Goal: Task Accomplishment & Management: Complete application form

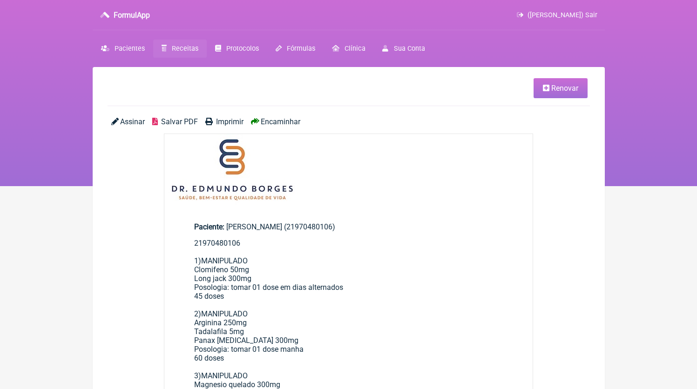
click at [175, 46] on span "Receitas" at bounding box center [185, 49] width 27 height 8
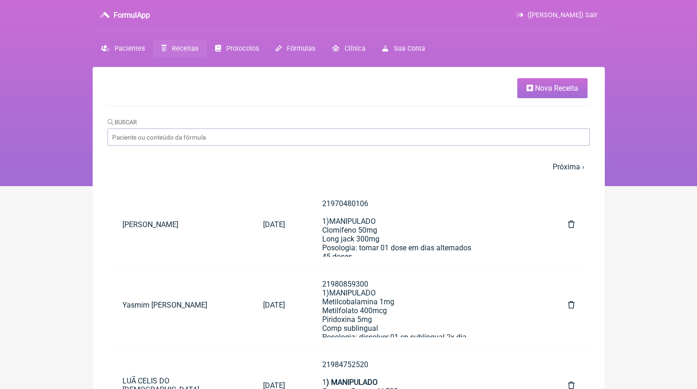
click at [523, 87] on link "Nova Receita" at bounding box center [552, 88] width 70 height 20
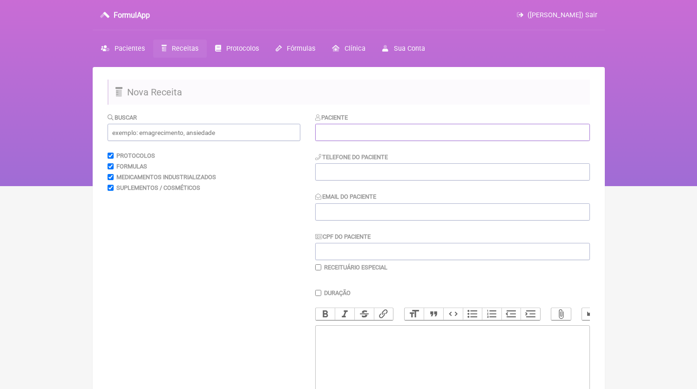
click at [392, 135] on input "text" at bounding box center [452, 132] width 275 height 17
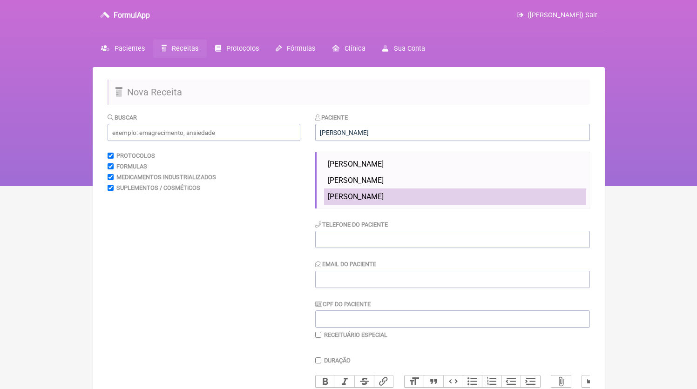
click at [396, 190] on li "Luiz João da Silva Filho" at bounding box center [455, 196] width 262 height 16
type input "Luiz João da Silva Filho"
type input "21976327667"
type input "[EMAIL_ADDRESS][DOMAIN_NAME]"
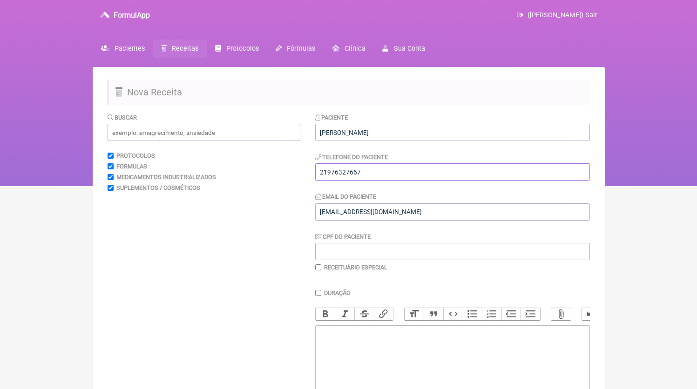
click at [392, 172] on input "21976327667" at bounding box center [452, 171] width 275 height 17
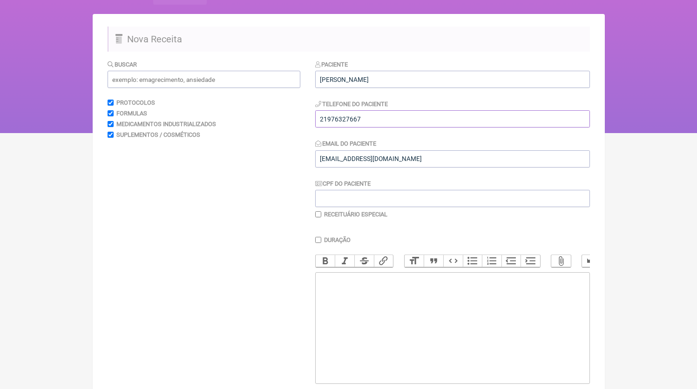
scroll to position [101, 0]
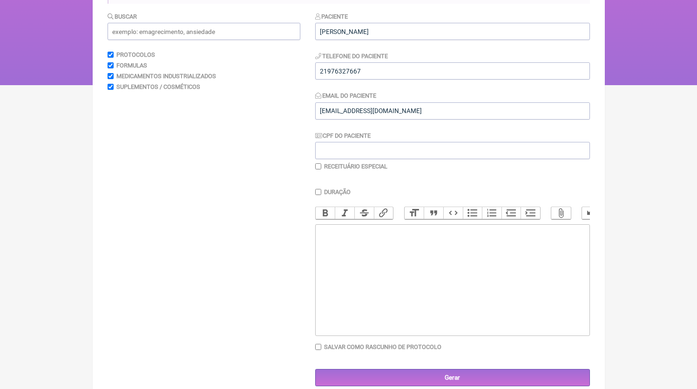
click at [434, 286] on trix-editor at bounding box center [452, 280] width 275 height 112
paste trix-editor "<div>21976327667</div>"
paste trix-editor "<div>21976327667<br><br>1)MANIPULADO<br>HMB 1,5g<br>Posologia: tomar 01 dose 2x…"
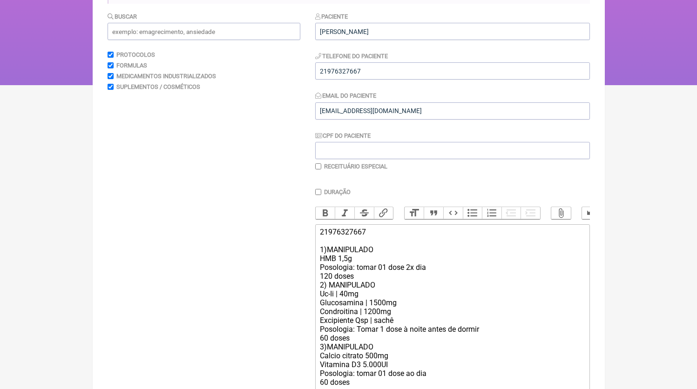
scroll to position [177, 0]
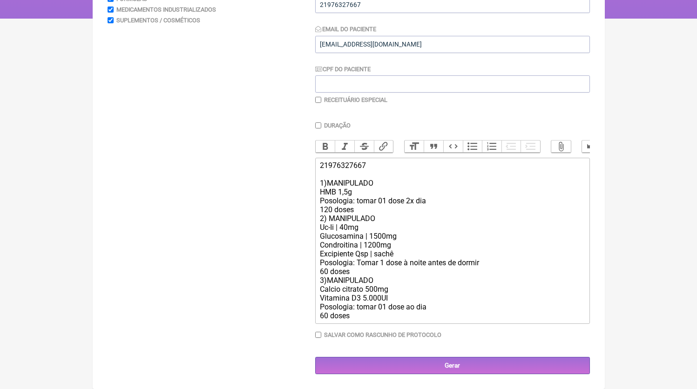
click at [377, 210] on div "21976327667 1)MANIPULADO HMB 1,5g Posologia: tomar 01 dose 2x dia 120 doses 2) …" at bounding box center [452, 240] width 264 height 159
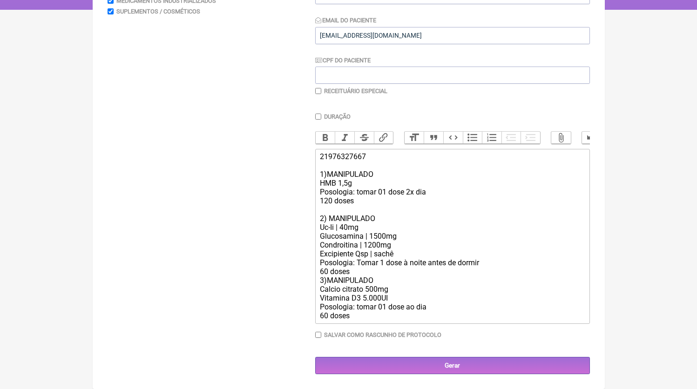
click at [358, 279] on div "21976327667 1)MANIPULADO HMB 1,5g Posologia: tomar 01 dose 2x dia 120 doses 2) …" at bounding box center [452, 236] width 264 height 168
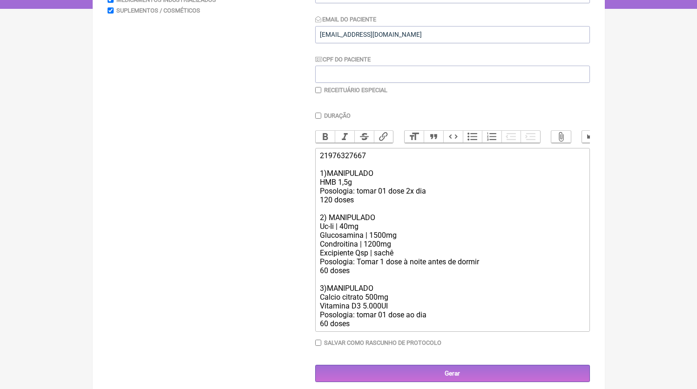
scroll to position [195, 0]
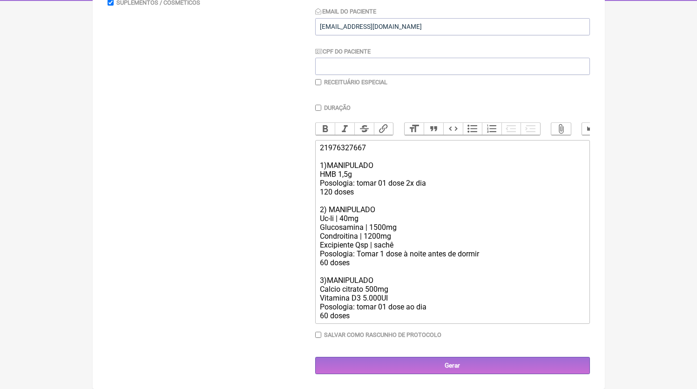
click at [381, 324] on div "Duração Duração de 30 dias Bold Italic Strikethrough Link Heading Quote Code Bu…" at bounding box center [452, 224] width 275 height 241
click at [455, 326] on div "Duração Duração de 30 dias Bold Italic Strikethrough Link Heading Quote Code Bu…" at bounding box center [452, 224] width 275 height 241
click at [453, 318] on div "21976327667 1)MANIPULADO HMB 1,5g Posologia: tomar 01 dose 2x dia 120 doses 2) …" at bounding box center [452, 231] width 264 height 177
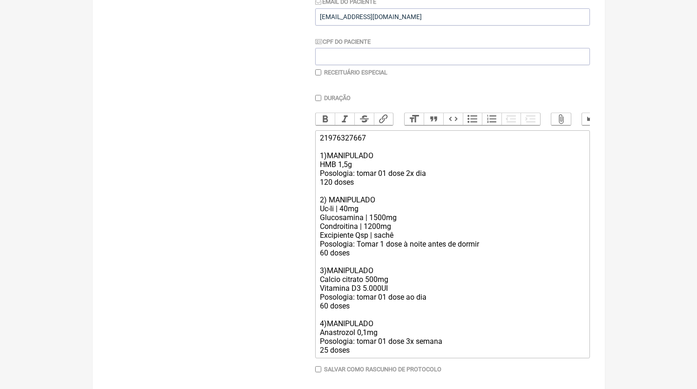
click at [327, 355] on div "21976327667 1)MANIPULADO HMB 1,5g Posologia: tomar 01 dose 2x dia 120 doses 2) …" at bounding box center [452, 244] width 264 height 221
click at [354, 328] on div "21976327667 1)MANIPULADO HMB 1,5g Posologia: tomar 01 dose 2x dia 120 doses 2) …" at bounding box center [452, 244] width 264 height 221
drag, startPoint x: 357, startPoint y: 315, endPoint x: 302, endPoint y: 284, distance: 63.5
click at [302, 284] on form "Buscar Protocolos Formulas Medicamentos Industrializados Suplementos / Cosmétic…" at bounding box center [348, 163] width 482 height 491
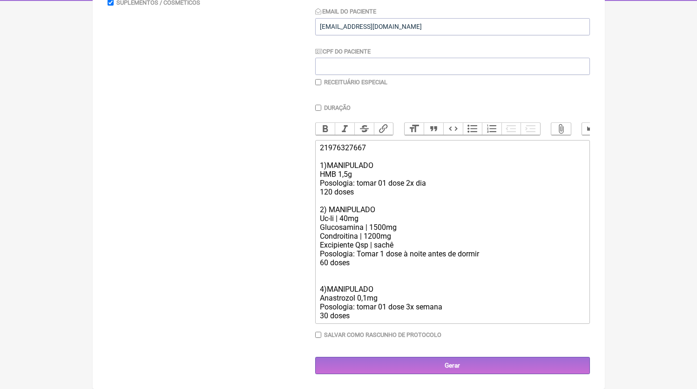
scroll to position [186, 0]
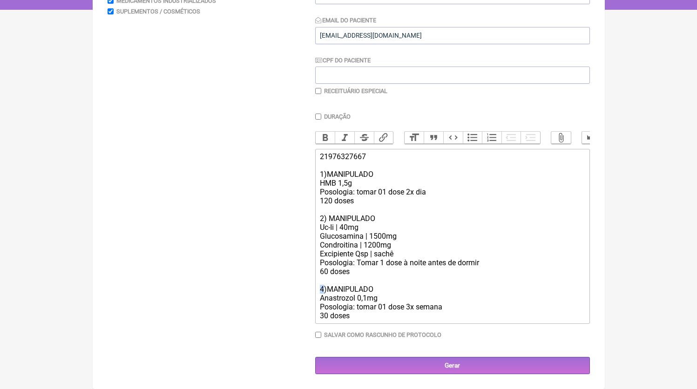
click at [321, 288] on div "21976327667 1)MANIPULADO HMB 1,5g Posologia: tomar 01 dose 2x dia 120 doses 2) …" at bounding box center [452, 236] width 264 height 168
type trix-editor "<div>21976327667<br><br>1)MANIPULADO<br>HMB 1,5g<br>Posologia: tomar 01 dose 2x…"
click at [469, 375] on main "Nova Receita Buscar Protocolos Formulas Medicamentos Industrializados Suplement…" at bounding box center [349, 140] width 512 height 498
click at [467, 370] on input "Gerar" at bounding box center [452, 365] width 275 height 17
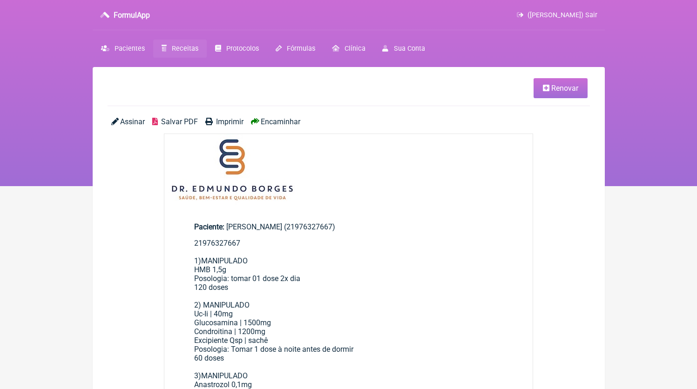
click at [177, 123] on span "Salvar PDF" at bounding box center [179, 121] width 37 height 9
